Goal: Information Seeking & Learning: Learn about a topic

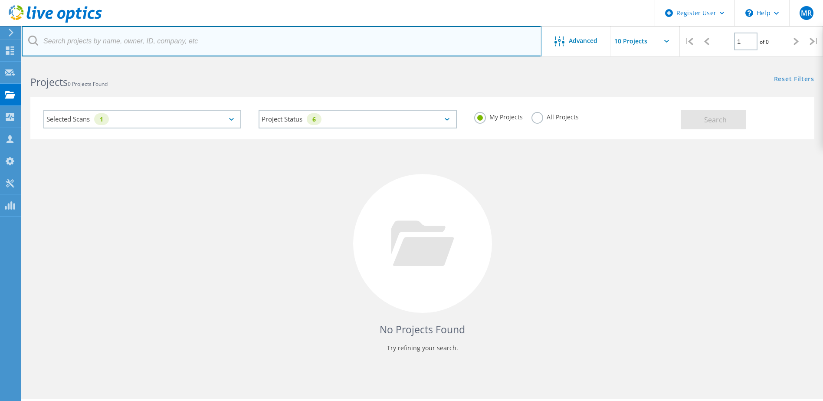
click at [135, 39] on input "text" at bounding box center [282, 41] width 520 height 30
type input "2998274"
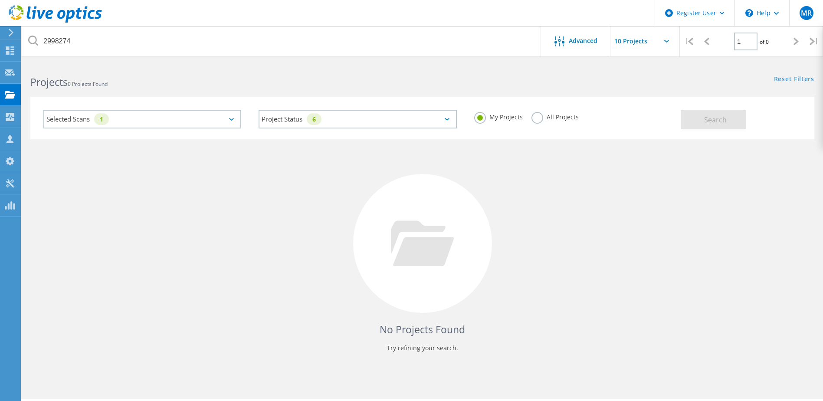
click at [544, 118] on label "All Projects" at bounding box center [555, 116] width 47 height 8
click at [0, 0] on input "All Projects" at bounding box center [0, 0] width 0 height 0
click at [702, 126] on button "Search" at bounding box center [714, 120] width 66 height 20
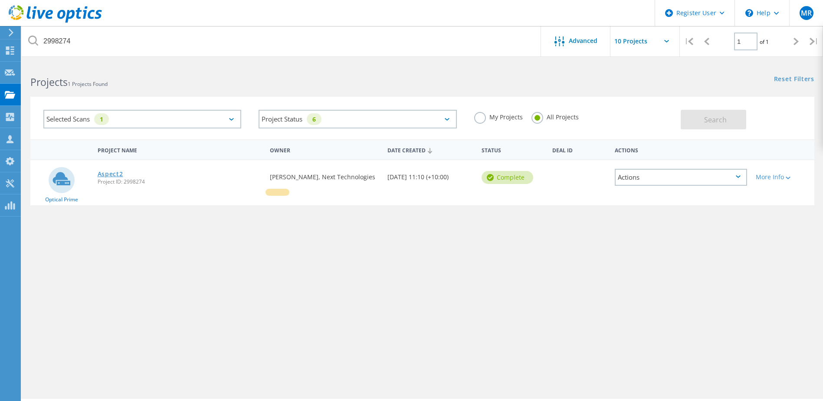
click at [111, 174] on link "Aspect2" at bounding box center [111, 174] width 26 height 6
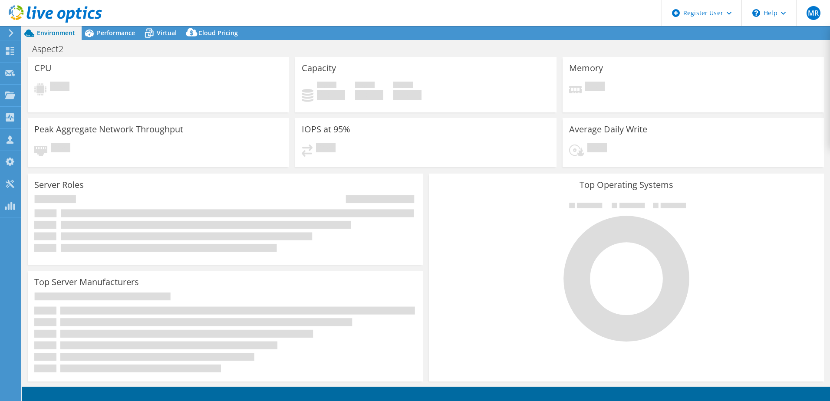
select select "USD"
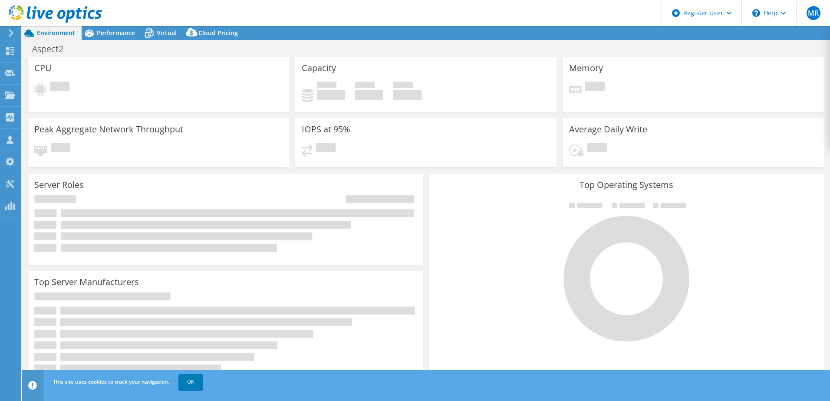
select select "[GEOGRAPHIC_DATA]"
select select "AUD"
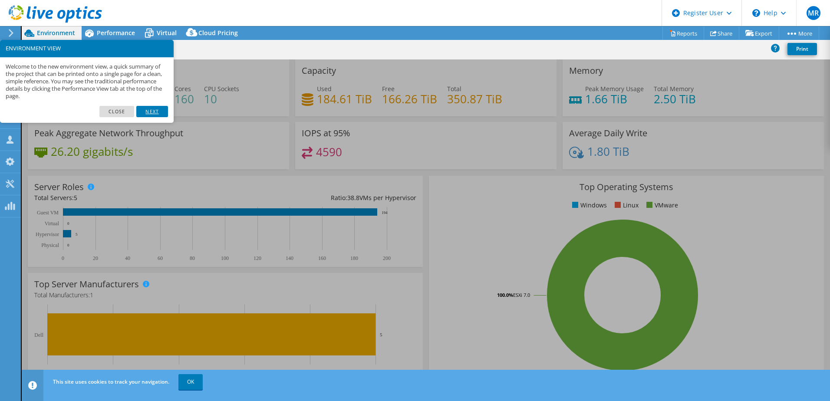
click at [148, 113] on link "Next" at bounding box center [151, 111] width 31 height 11
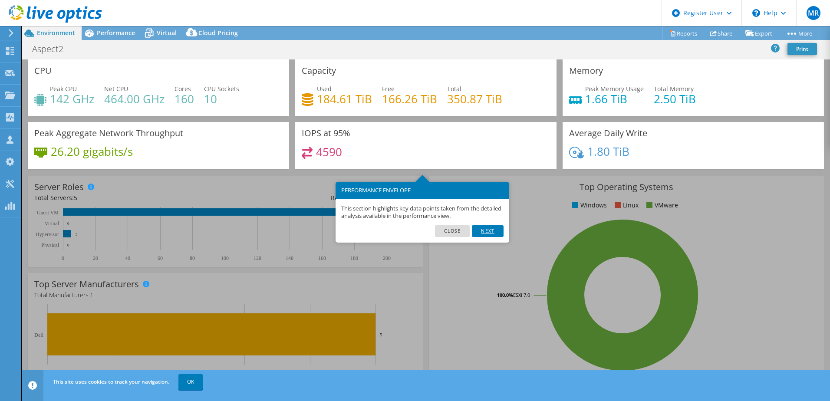
click at [480, 232] on link "Next" at bounding box center [487, 230] width 31 height 11
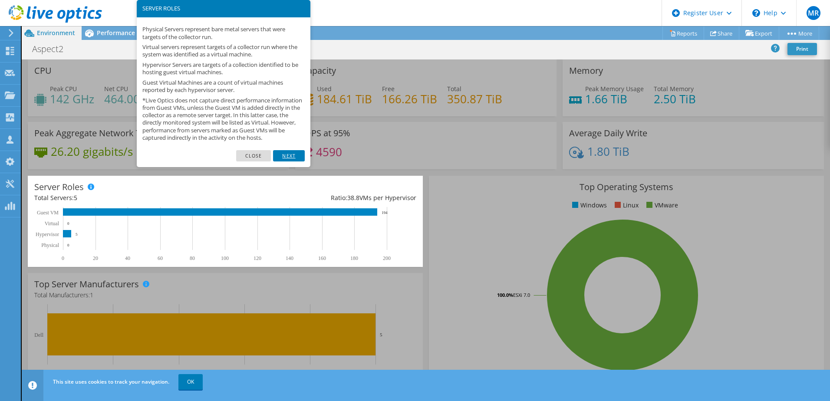
click at [289, 161] on link "Next" at bounding box center [288, 155] width 31 height 11
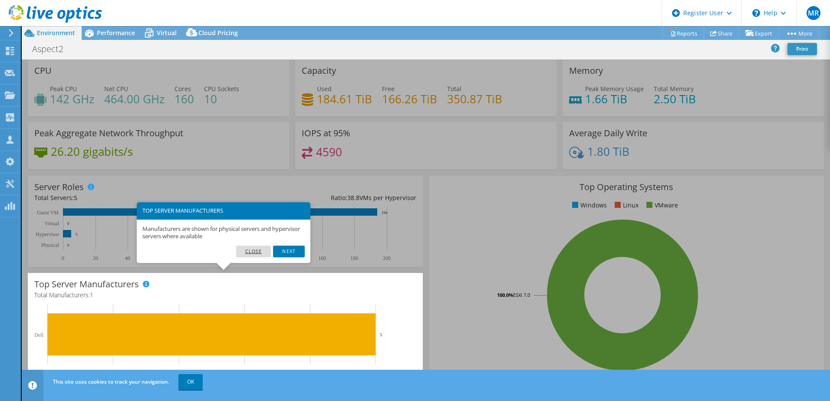
click at [253, 249] on link "Close" at bounding box center [253, 251] width 35 height 11
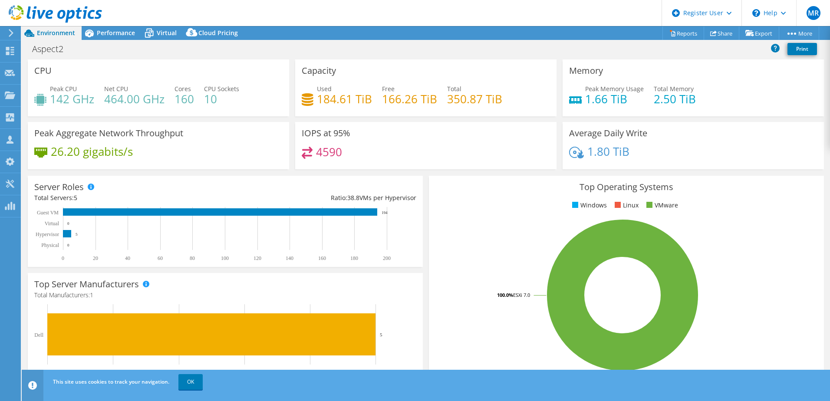
click at [13, 33] on icon at bounding box center [11, 33] width 7 height 8
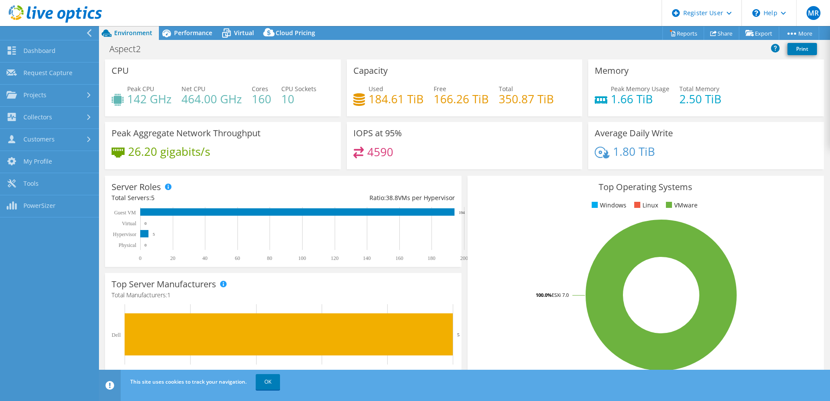
click at [83, 35] on div at bounding box center [47, 33] width 99 height 14
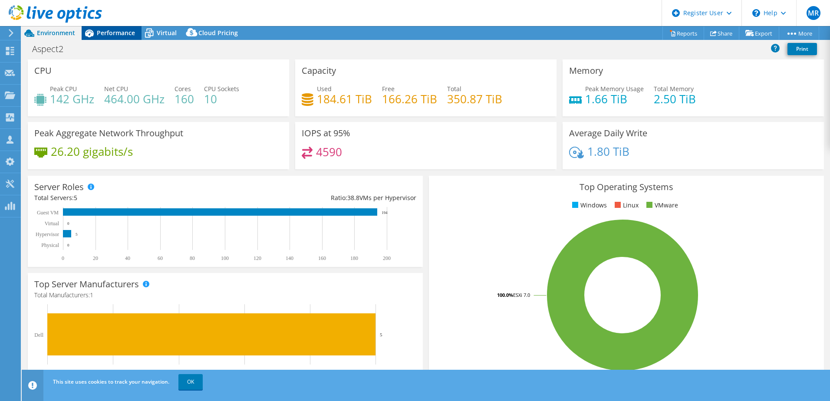
click at [110, 35] on span "Performance" at bounding box center [116, 33] width 38 height 8
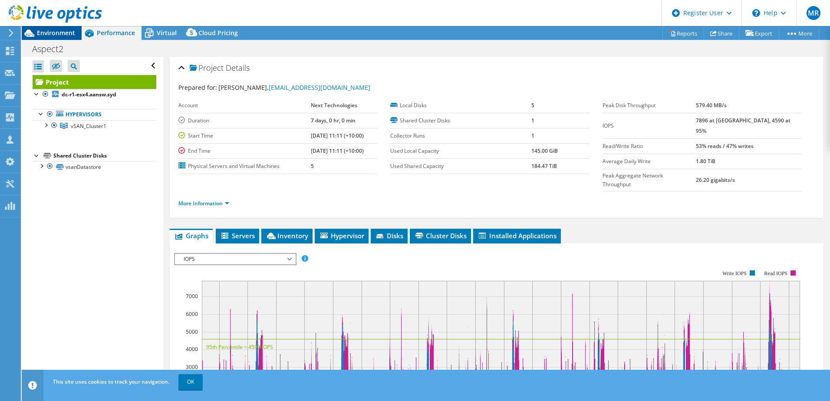
click at [60, 35] on span "Environment" at bounding box center [56, 33] width 38 height 8
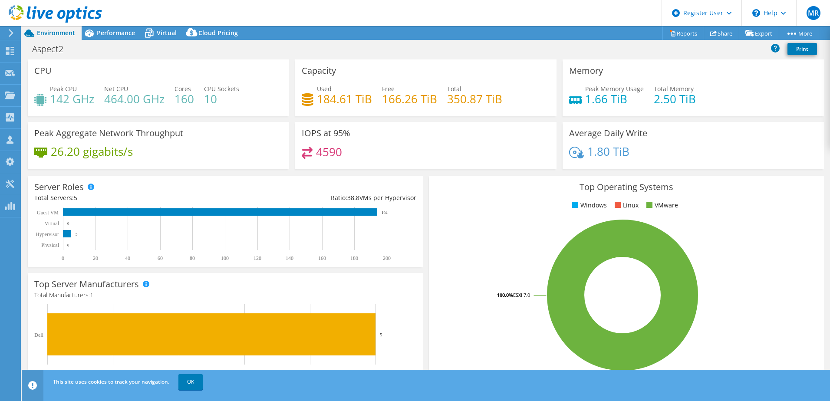
click at [171, 40] on div "Aspect2 Print" at bounding box center [426, 50] width 808 height 20
click at [171, 36] on span "Virtual" at bounding box center [167, 33] width 20 height 8
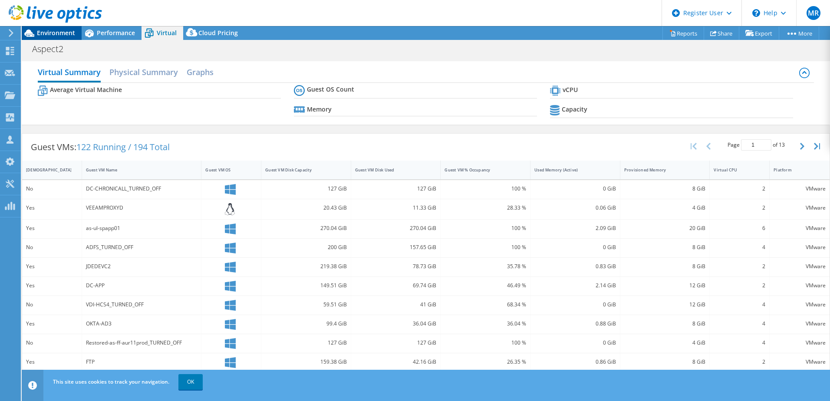
click at [53, 32] on span "Environment" at bounding box center [56, 33] width 38 height 8
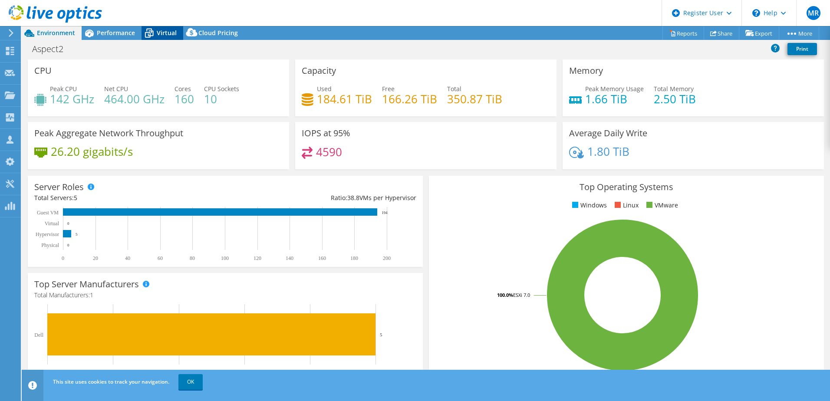
click at [167, 32] on span "Virtual" at bounding box center [167, 33] width 20 height 8
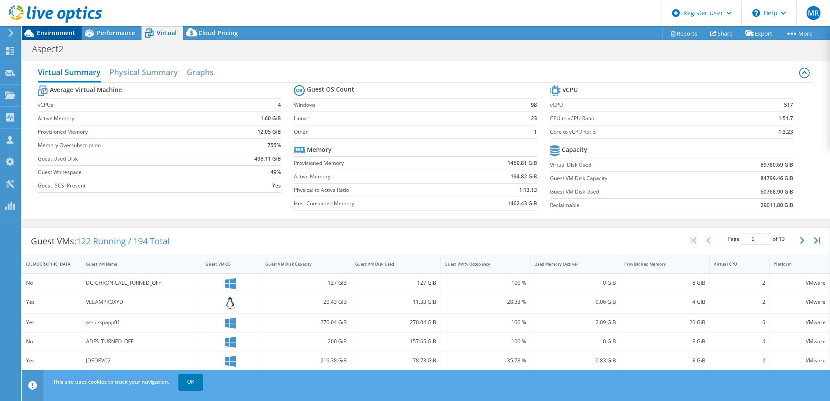
click at [69, 30] on span "Environment" at bounding box center [56, 33] width 38 height 8
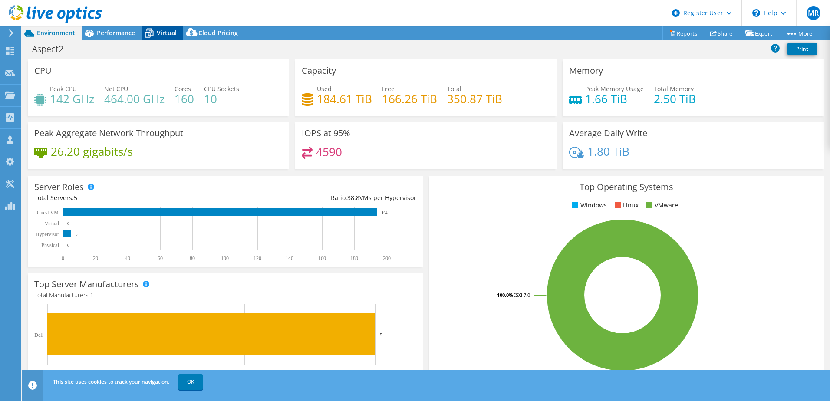
click at [159, 36] on span "Virtual" at bounding box center [167, 33] width 20 height 8
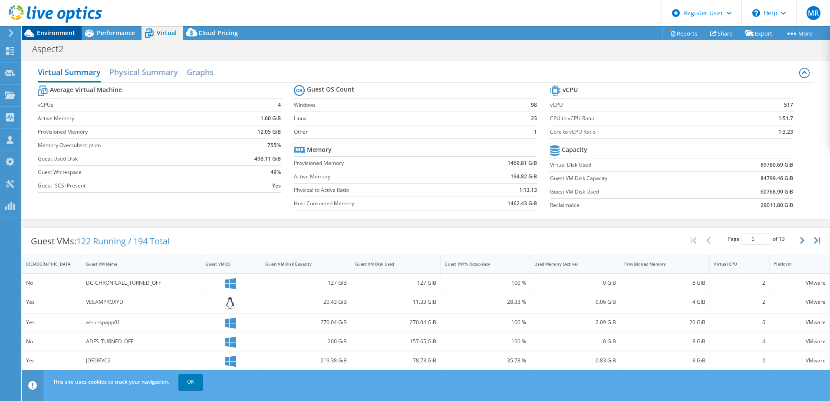
click at [56, 32] on span "Environment" at bounding box center [56, 33] width 38 height 8
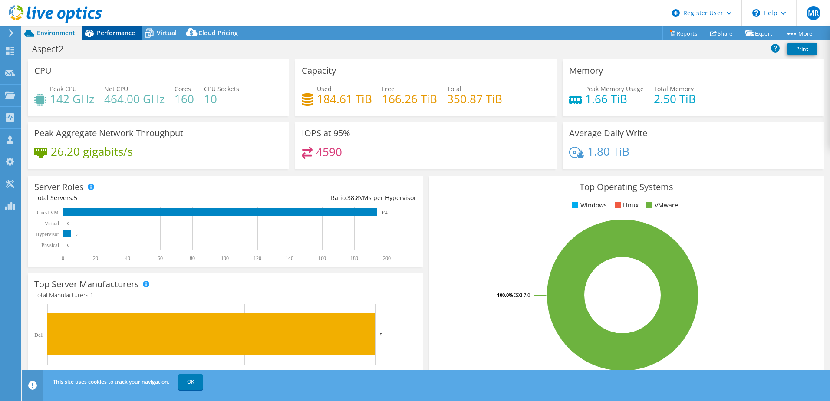
click at [104, 30] on span "Performance" at bounding box center [116, 33] width 38 height 8
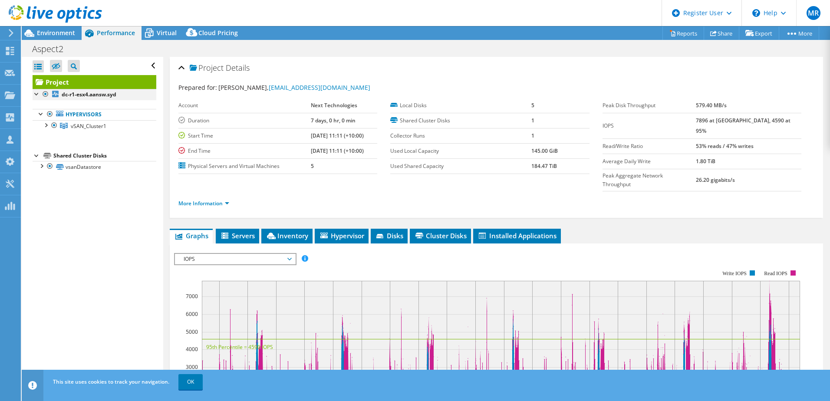
click at [36, 96] on div at bounding box center [37, 93] width 9 height 9
click at [46, 125] on div at bounding box center [45, 124] width 9 height 9
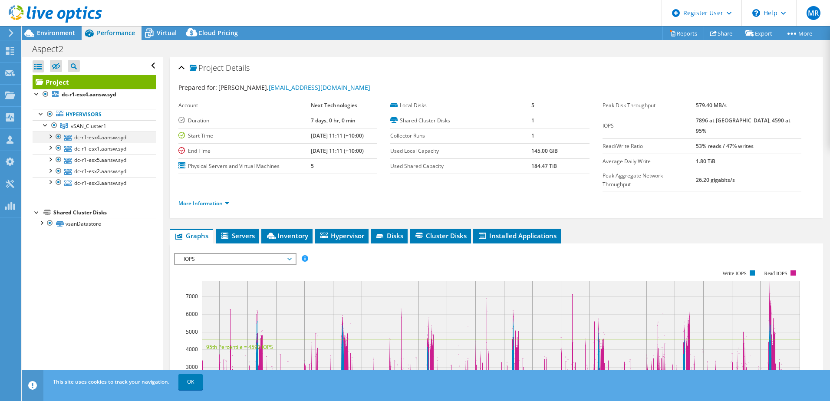
click at [51, 137] on div at bounding box center [50, 135] width 9 height 9
click at [51, 135] on div at bounding box center [50, 135] width 9 height 9
click at [44, 125] on div at bounding box center [45, 124] width 9 height 9
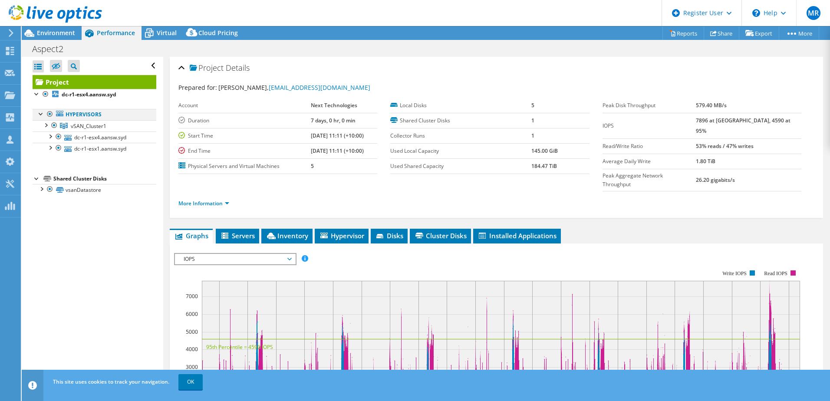
click at [39, 116] on div at bounding box center [41, 113] width 9 height 9
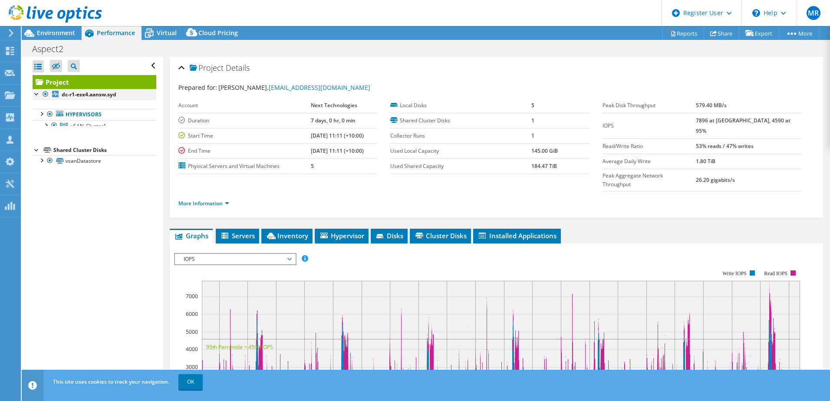
click at [34, 93] on div at bounding box center [37, 93] width 9 height 9
click at [37, 92] on div at bounding box center [37, 93] width 9 height 9
click at [42, 114] on div at bounding box center [41, 113] width 9 height 9
click at [48, 126] on div at bounding box center [45, 124] width 9 height 9
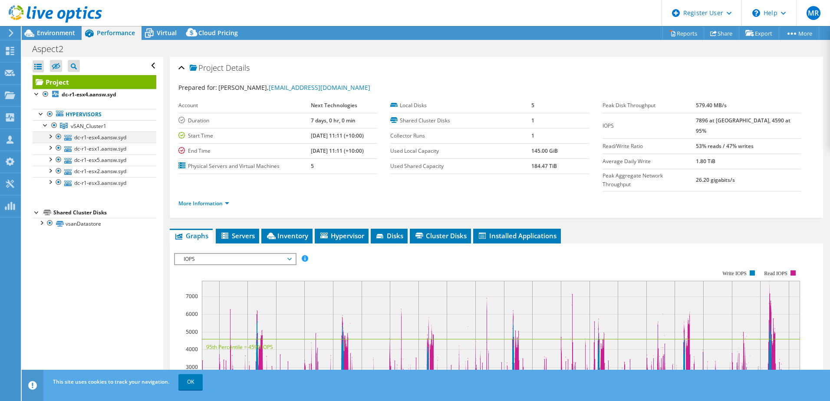
click at [50, 136] on div at bounding box center [50, 135] width 9 height 9
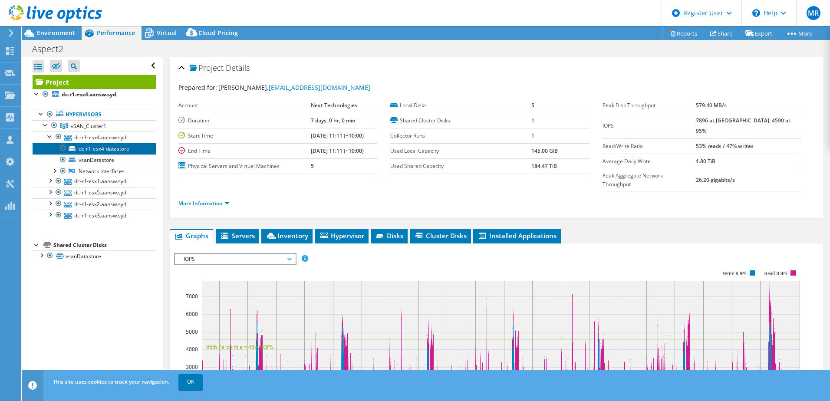
click at [91, 149] on link "dc-r1-esx4-datastore" at bounding box center [95, 148] width 124 height 11
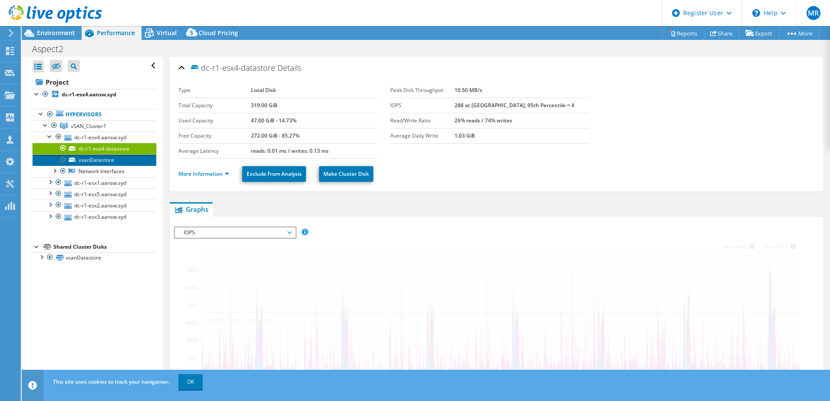
click at [85, 160] on link "vsanDatastore" at bounding box center [95, 159] width 124 height 11
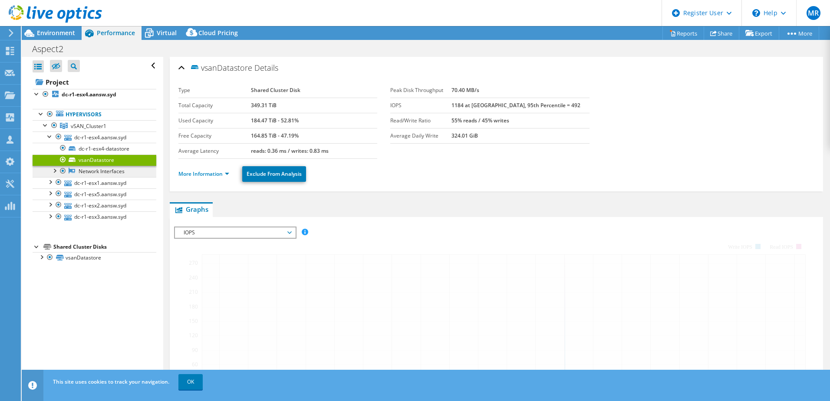
click at [97, 171] on link "Network Interfaces" at bounding box center [95, 171] width 124 height 11
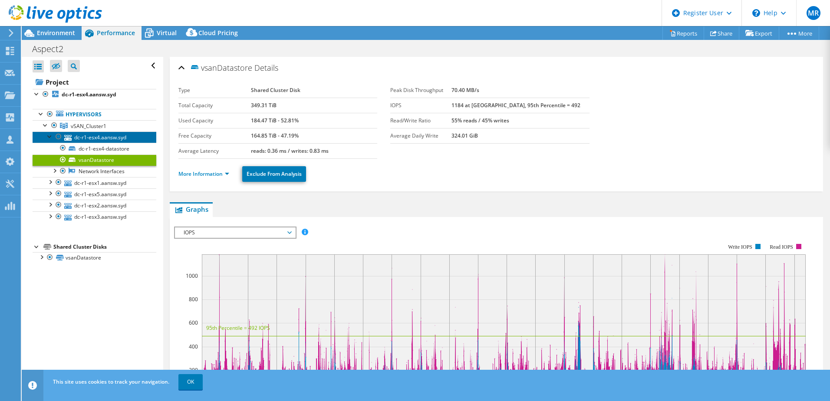
click at [96, 139] on link "dc-r1-esx4.aansw.syd" at bounding box center [95, 136] width 124 height 11
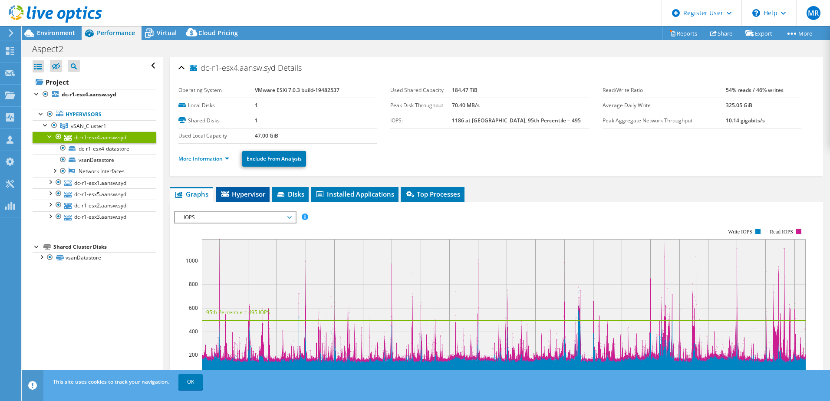
click at [244, 197] on span "Hypervisor" at bounding box center [242, 194] width 45 height 9
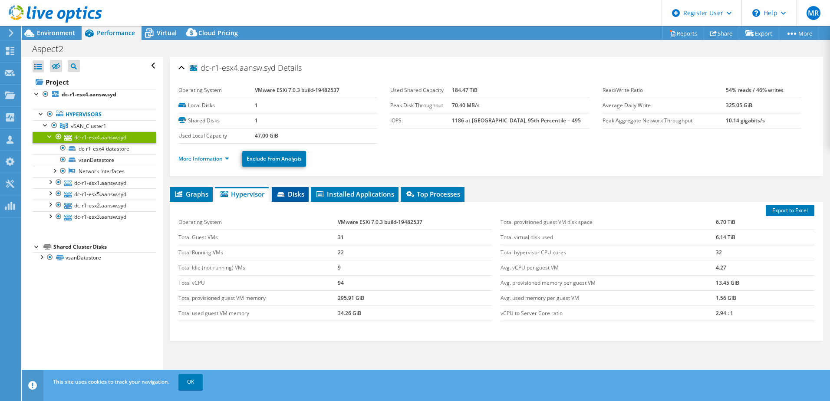
click at [289, 197] on span "Disks" at bounding box center [290, 194] width 28 height 9
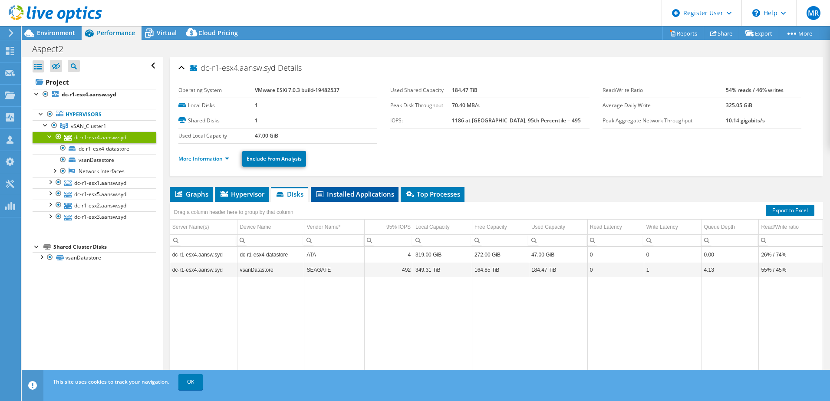
click at [353, 196] on span "Installed Applications" at bounding box center [354, 194] width 79 height 9
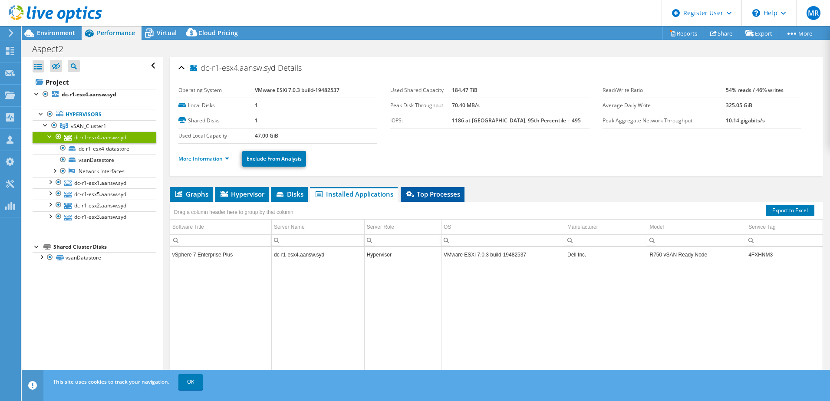
click at [427, 195] on span "Top Processes" at bounding box center [432, 194] width 55 height 9
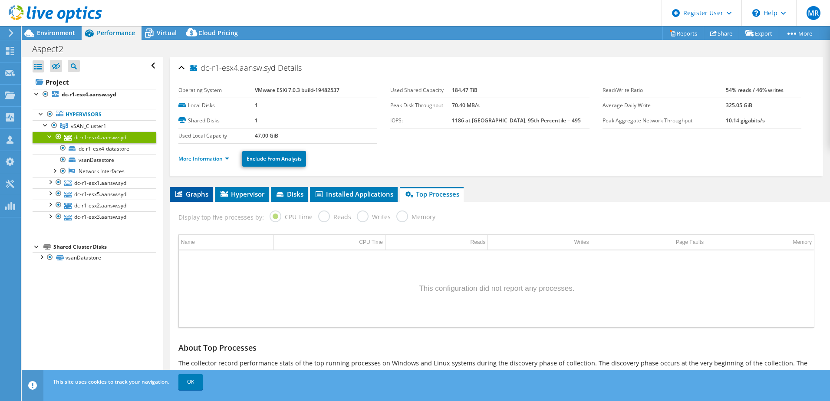
click at [184, 195] on span "Graphs" at bounding box center [191, 194] width 34 height 9
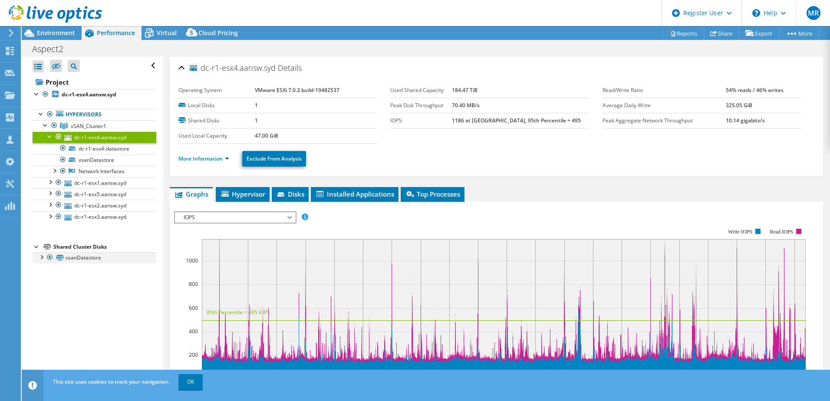
click at [43, 256] on div at bounding box center [41, 256] width 9 height 9
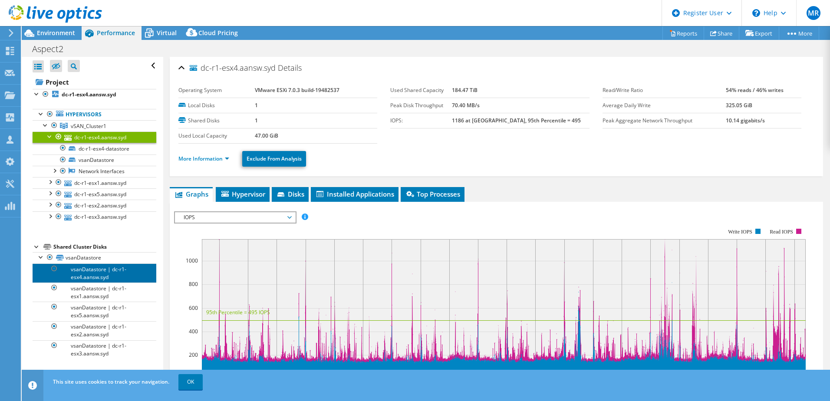
click at [72, 275] on link "vsanDatastore | dc-r1-esx4.aansw.syd" at bounding box center [95, 272] width 124 height 19
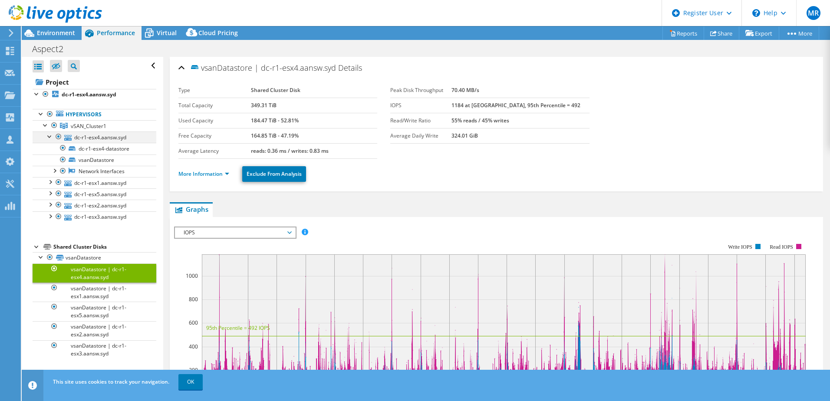
click at [53, 139] on div at bounding box center [50, 135] width 9 height 9
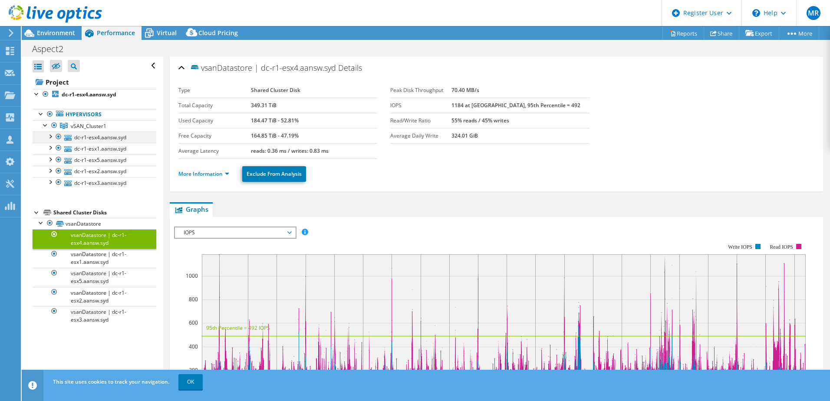
click at [52, 137] on div at bounding box center [50, 135] width 9 height 9
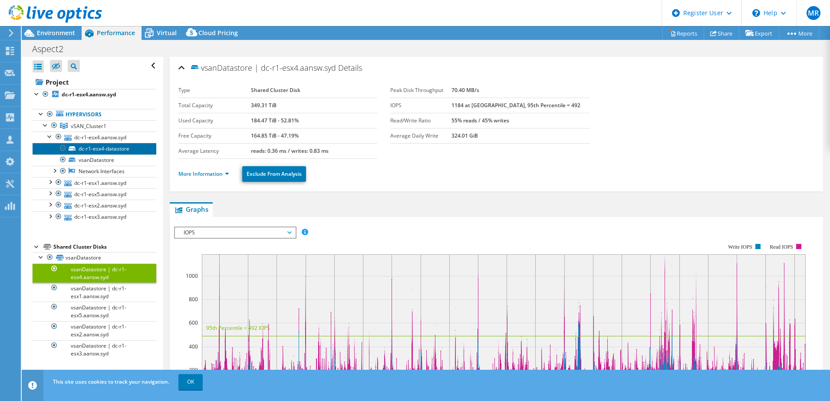
click at [88, 148] on link "dc-r1-esx4-datastore" at bounding box center [95, 148] width 124 height 11
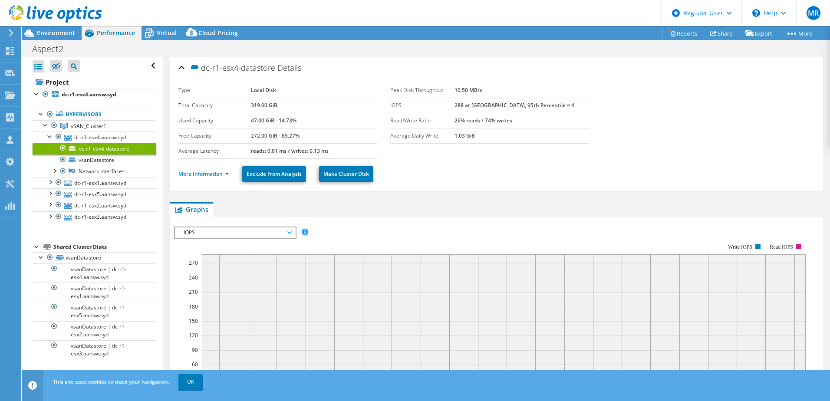
click at [103, 148] on link "dc-r1-esx4-datastore" at bounding box center [95, 148] width 124 height 11
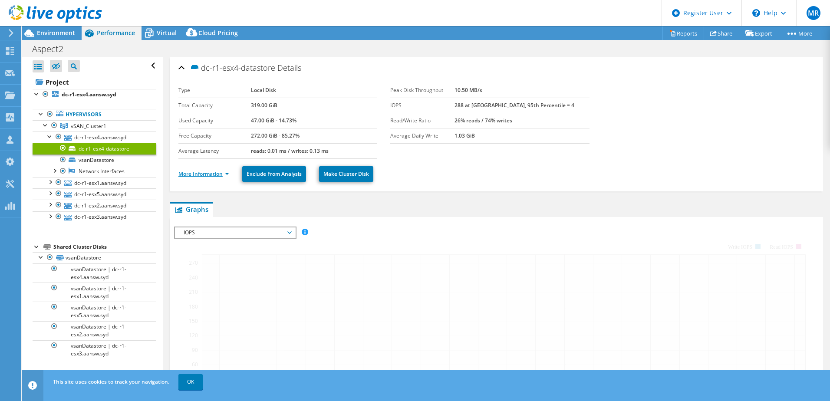
click at [204, 176] on link "More Information" at bounding box center [203, 173] width 51 height 7
click at [227, 174] on link "More Information" at bounding box center [203, 173] width 51 height 7
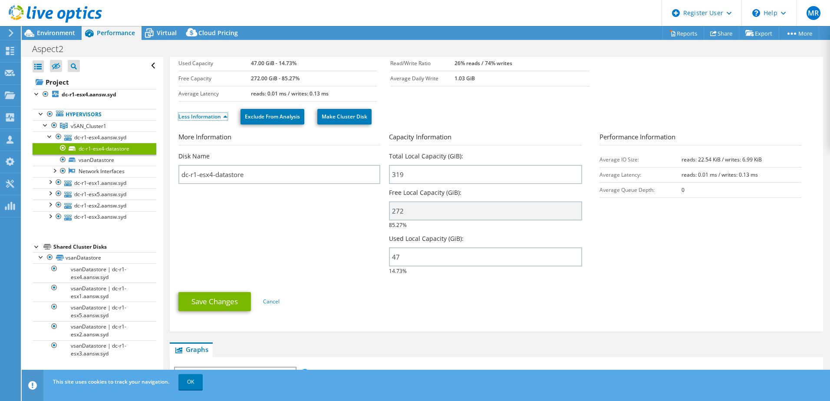
scroll to position [43, 0]
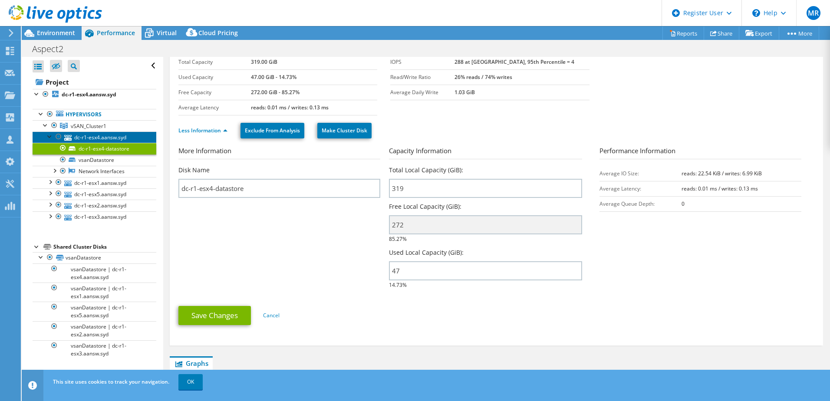
click at [109, 138] on link "dc-r1-esx4.aansw.syd" at bounding box center [95, 136] width 124 height 11
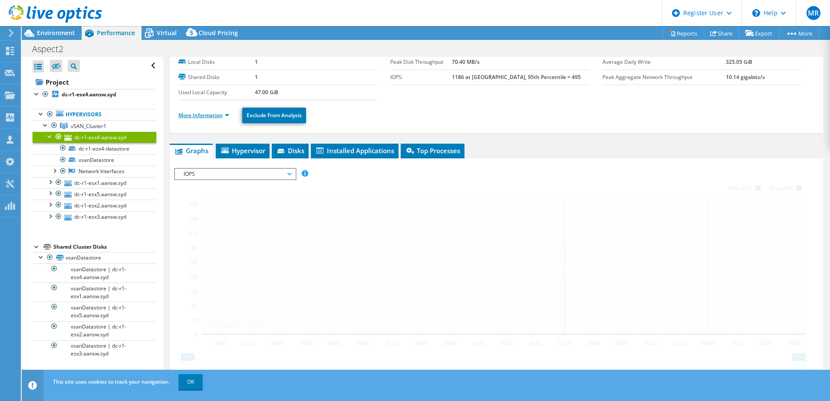
click at [207, 113] on link "More Information" at bounding box center [203, 115] width 51 height 7
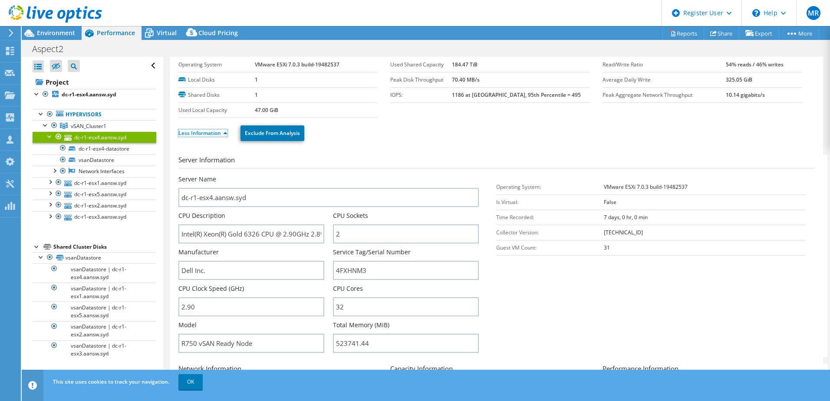
scroll to position [0, 0]
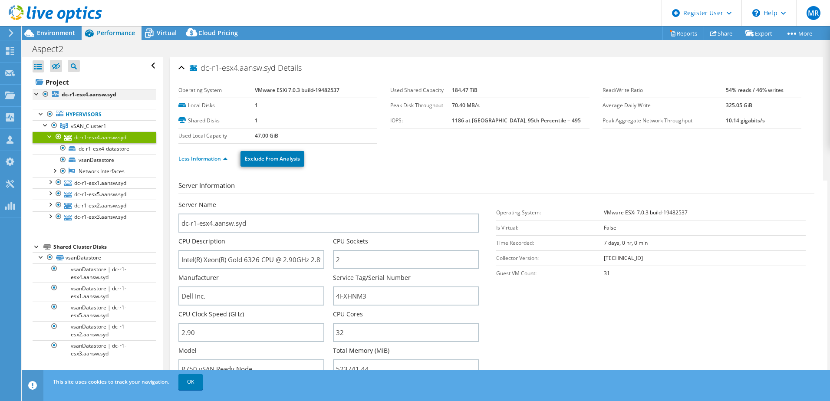
click at [33, 95] on div at bounding box center [37, 93] width 9 height 9
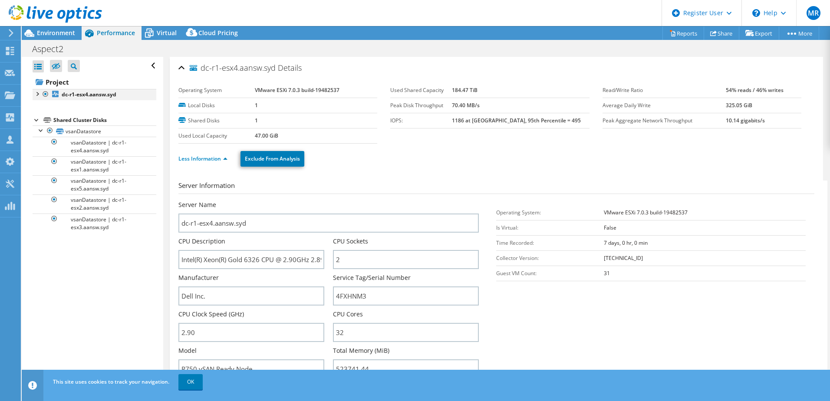
click at [36, 95] on div at bounding box center [37, 93] width 9 height 9
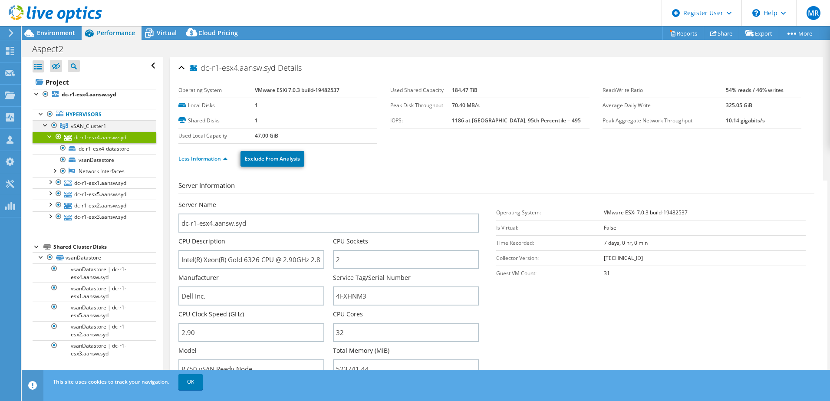
click at [43, 125] on div at bounding box center [45, 124] width 9 height 9
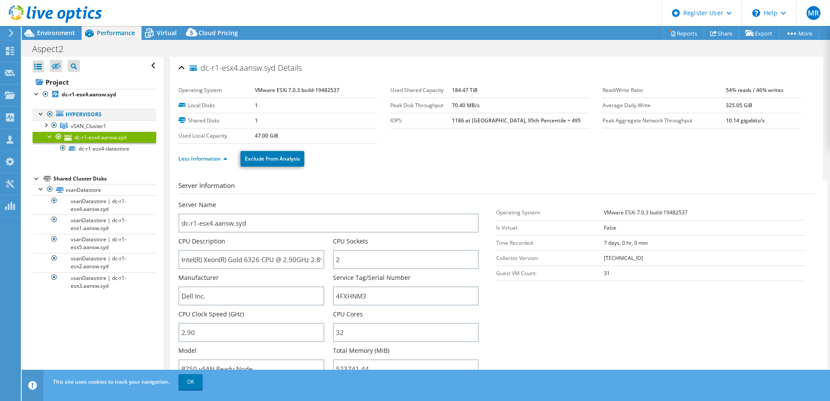
click at [40, 114] on div at bounding box center [41, 113] width 9 height 9
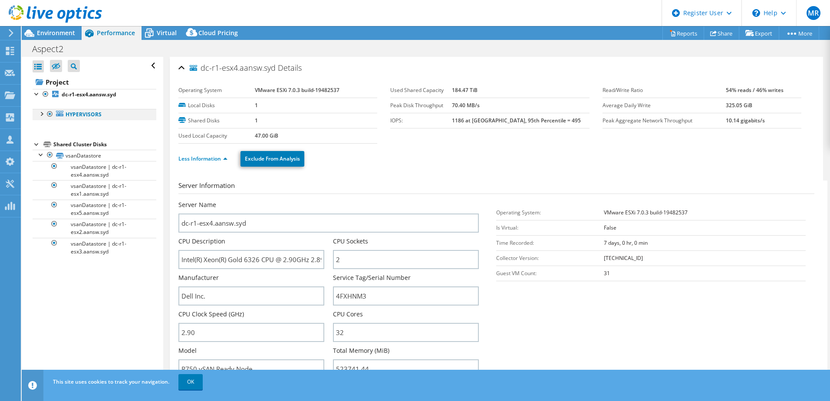
click at [43, 114] on div at bounding box center [41, 113] width 9 height 9
click at [46, 125] on div at bounding box center [45, 124] width 9 height 9
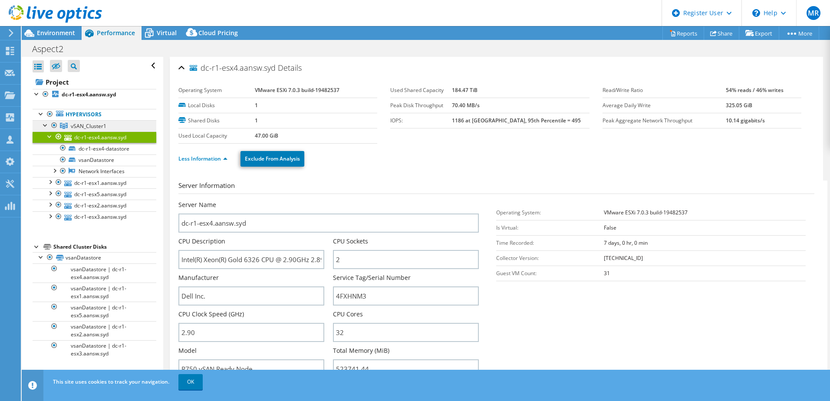
click at [90, 126] on span "vSAN_Cluster1" at bounding box center [89, 125] width 36 height 7
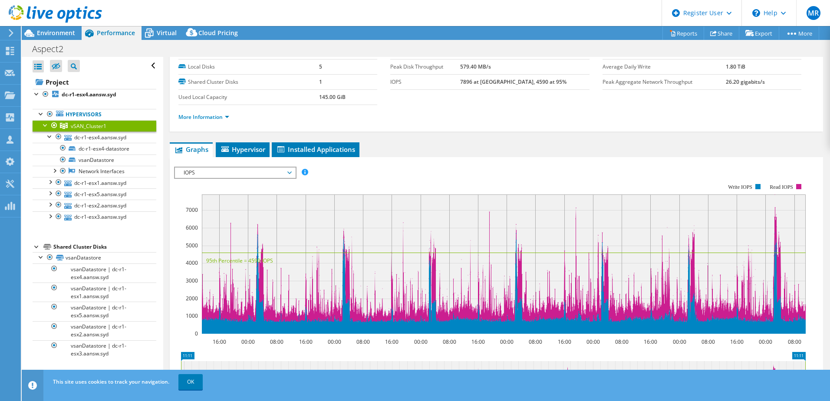
scroll to position [43, 0]
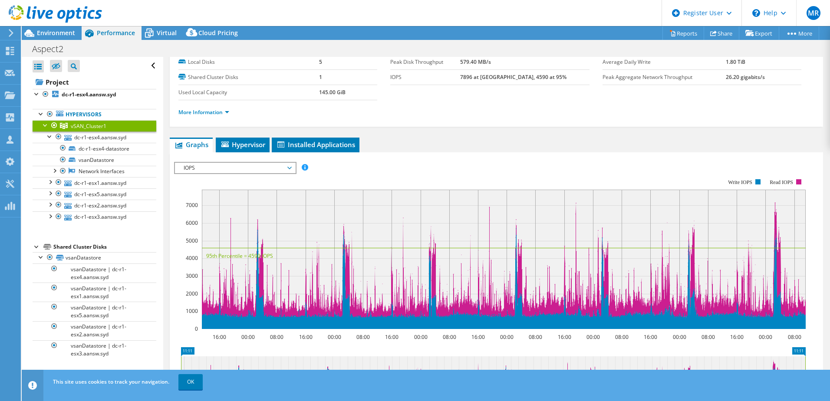
click at [272, 172] on span "IOPS" at bounding box center [235, 168] width 112 height 10
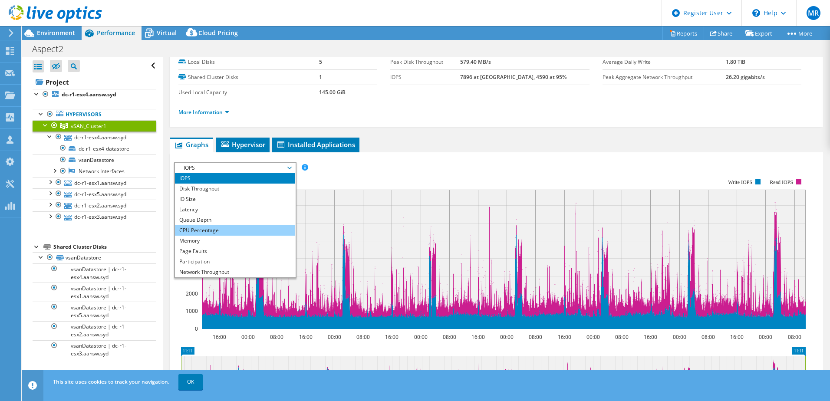
click at [229, 229] on li "CPU Percentage" at bounding box center [235, 230] width 120 height 10
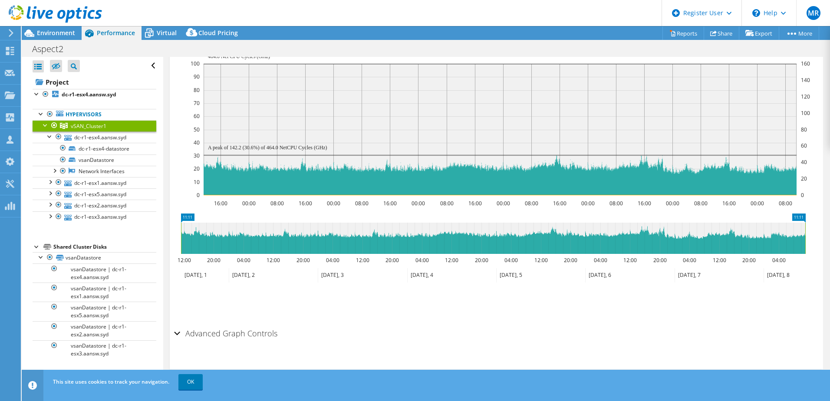
scroll to position [184, 0]
click at [50, 135] on div at bounding box center [50, 135] width 9 height 9
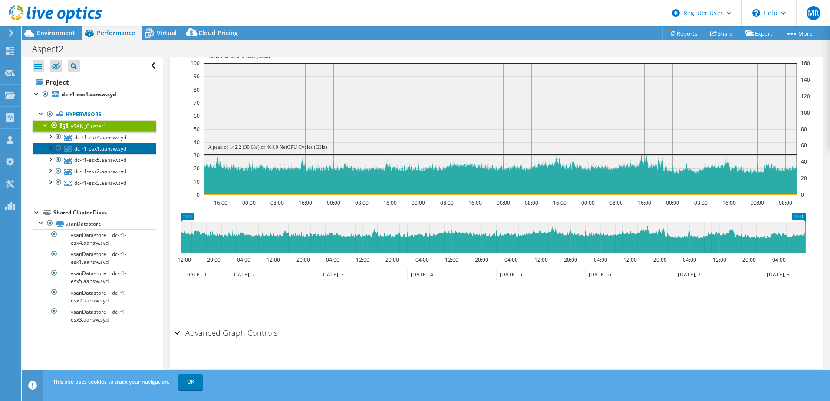
click at [95, 151] on link "dc-r1-esx1.aansw.syd" at bounding box center [95, 148] width 124 height 11
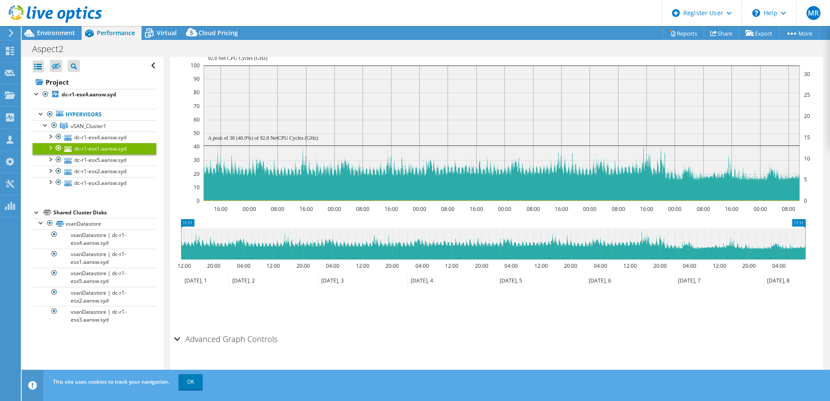
scroll to position [190, 0]
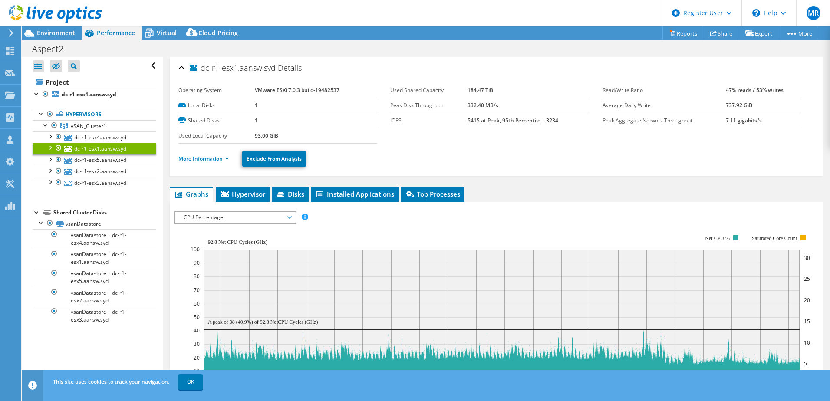
select select "[GEOGRAPHIC_DATA]"
select select "AUD"
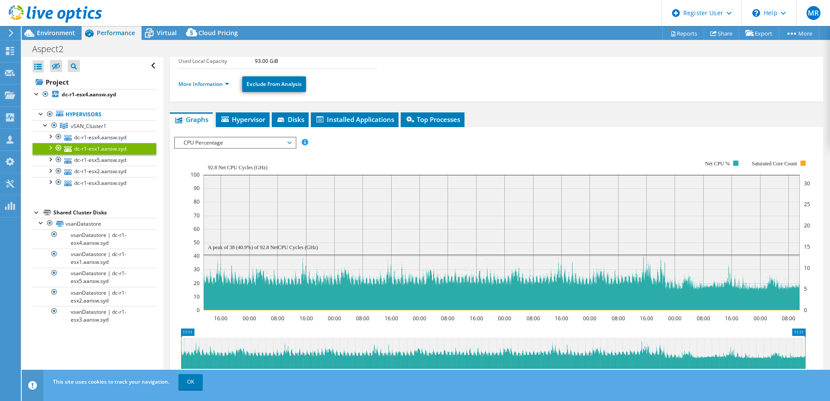
scroll to position [87, 0]
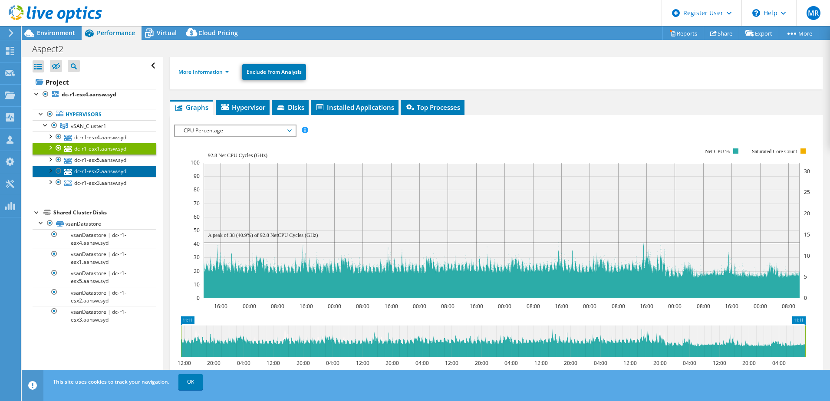
click at [92, 171] on link "dc-r1-esx2.aansw.syd" at bounding box center [95, 171] width 124 height 11
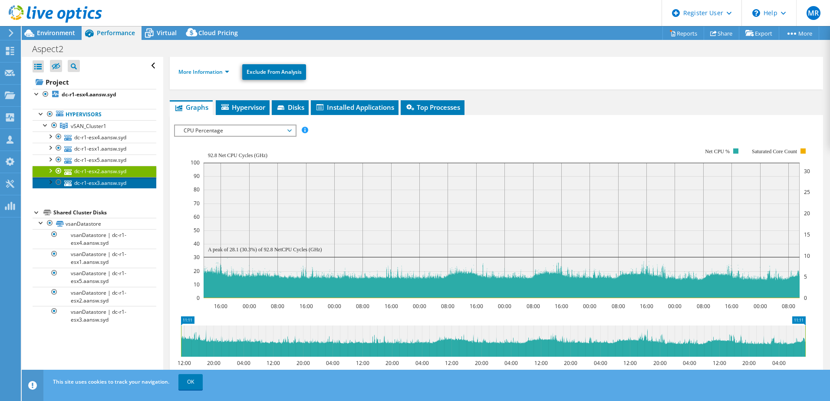
click at [108, 181] on link "dc-r1-esx3.aansw.syd" at bounding box center [95, 182] width 124 height 11
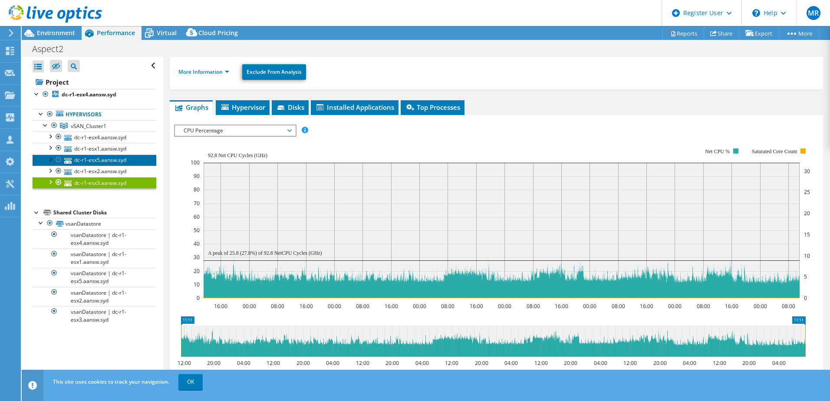
click at [107, 159] on link "dc-r1-esx5.aansw.syd" at bounding box center [95, 159] width 124 height 11
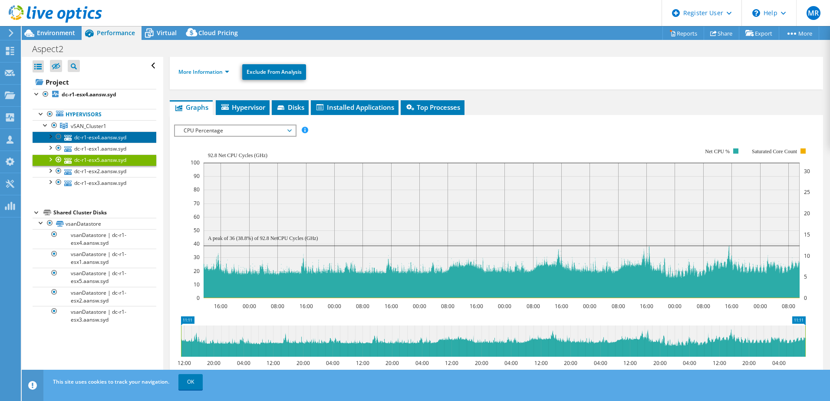
click at [103, 141] on link "dc-r1-esx4.aansw.syd" at bounding box center [95, 136] width 124 height 11
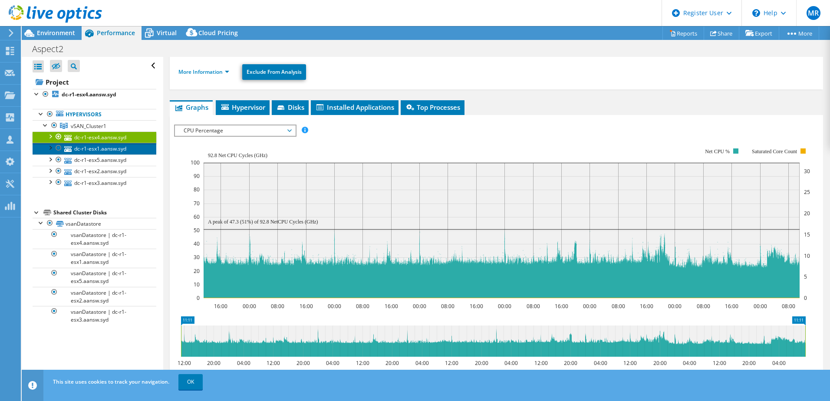
click at [104, 149] on link "dc-r1-esx1.aansw.syd" at bounding box center [95, 148] width 124 height 11
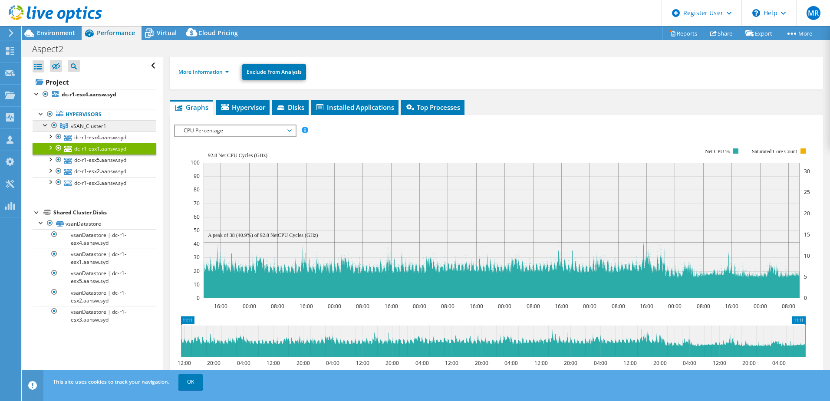
click at [96, 126] on span "vSAN_Cluster1" at bounding box center [89, 125] width 36 height 7
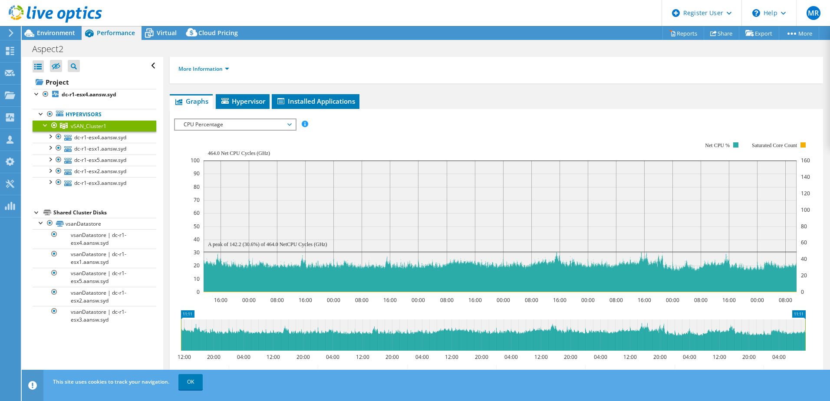
click at [203, 121] on span "CPU Percentage" at bounding box center [235, 124] width 112 height 10
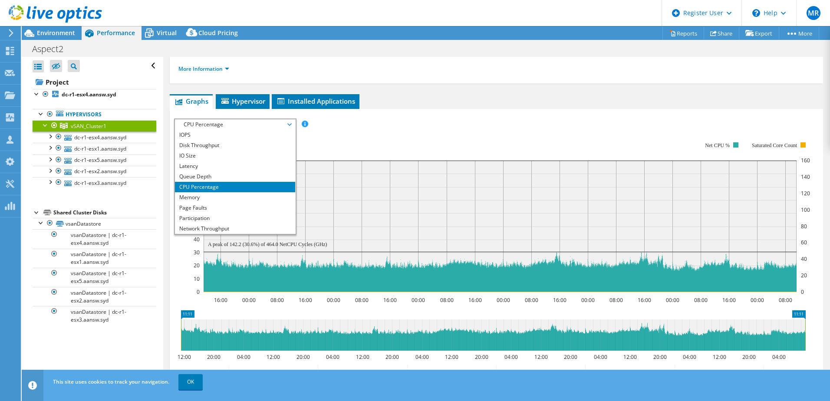
click at [354, 142] on rect at bounding box center [499, 217] width 619 height 174
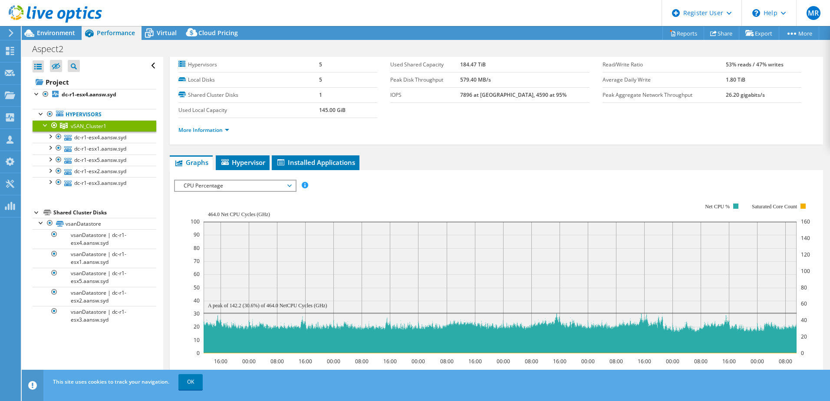
scroll to position [0, 0]
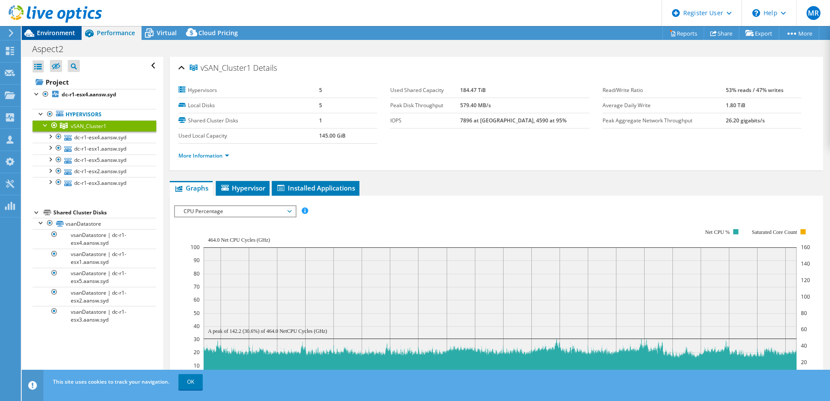
click at [50, 32] on span "Environment" at bounding box center [56, 33] width 38 height 8
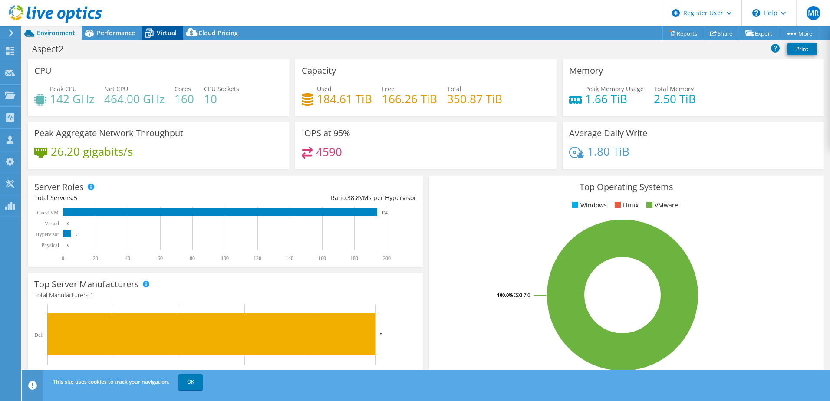
click at [160, 29] on span "Virtual" at bounding box center [167, 33] width 20 height 8
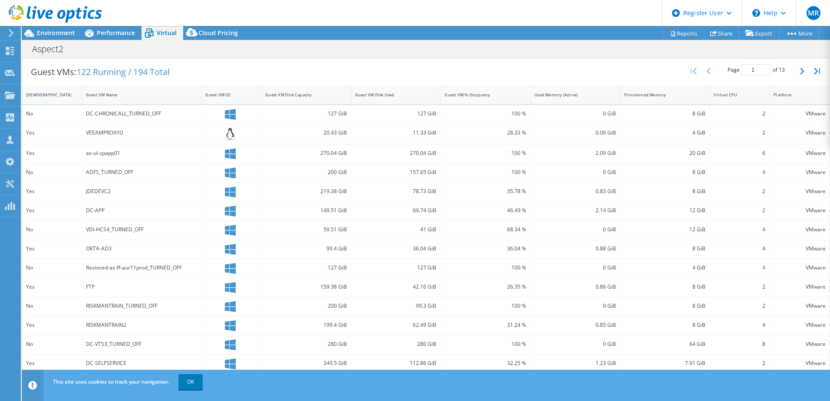
scroll to position [184, 0]
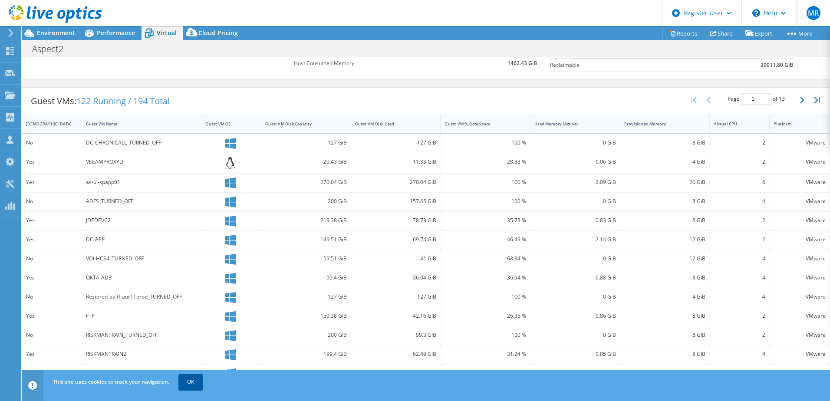
click at [191, 384] on link "OK" at bounding box center [190, 382] width 24 height 16
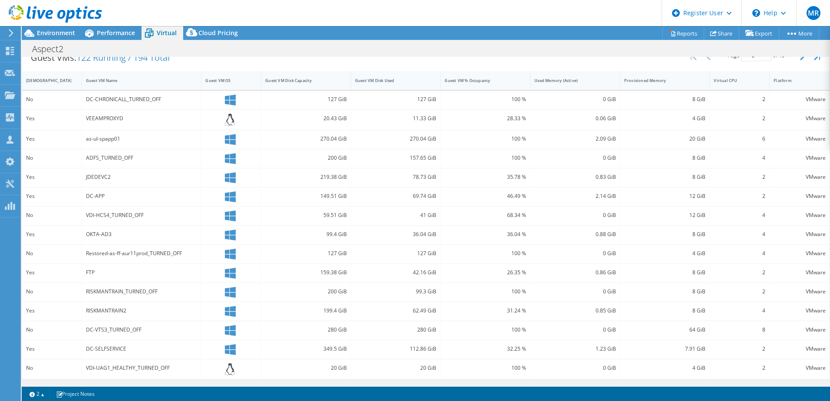
click at [405, 81] on div "Guest VM Disk Used" at bounding box center [390, 81] width 71 height 6
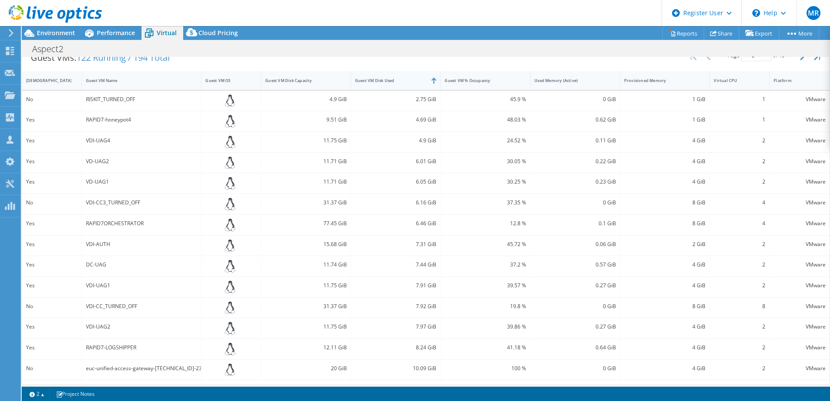
click at [396, 80] on div "Guest VM Disk Used" at bounding box center [390, 81] width 71 height 6
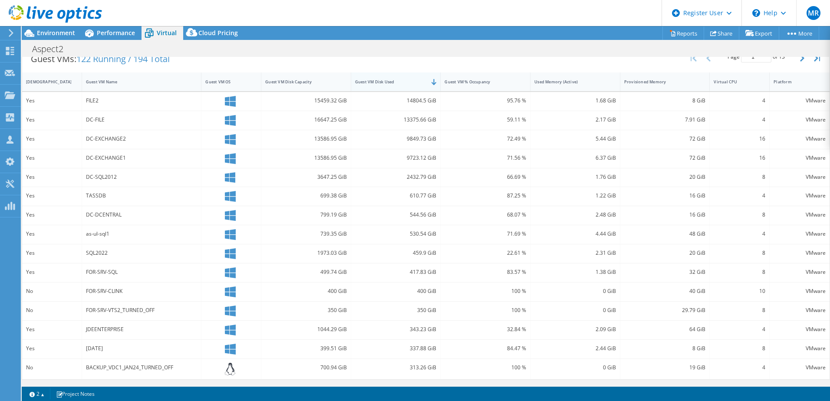
scroll to position [182, 0]
